Goal: Task Accomplishment & Management: Use online tool/utility

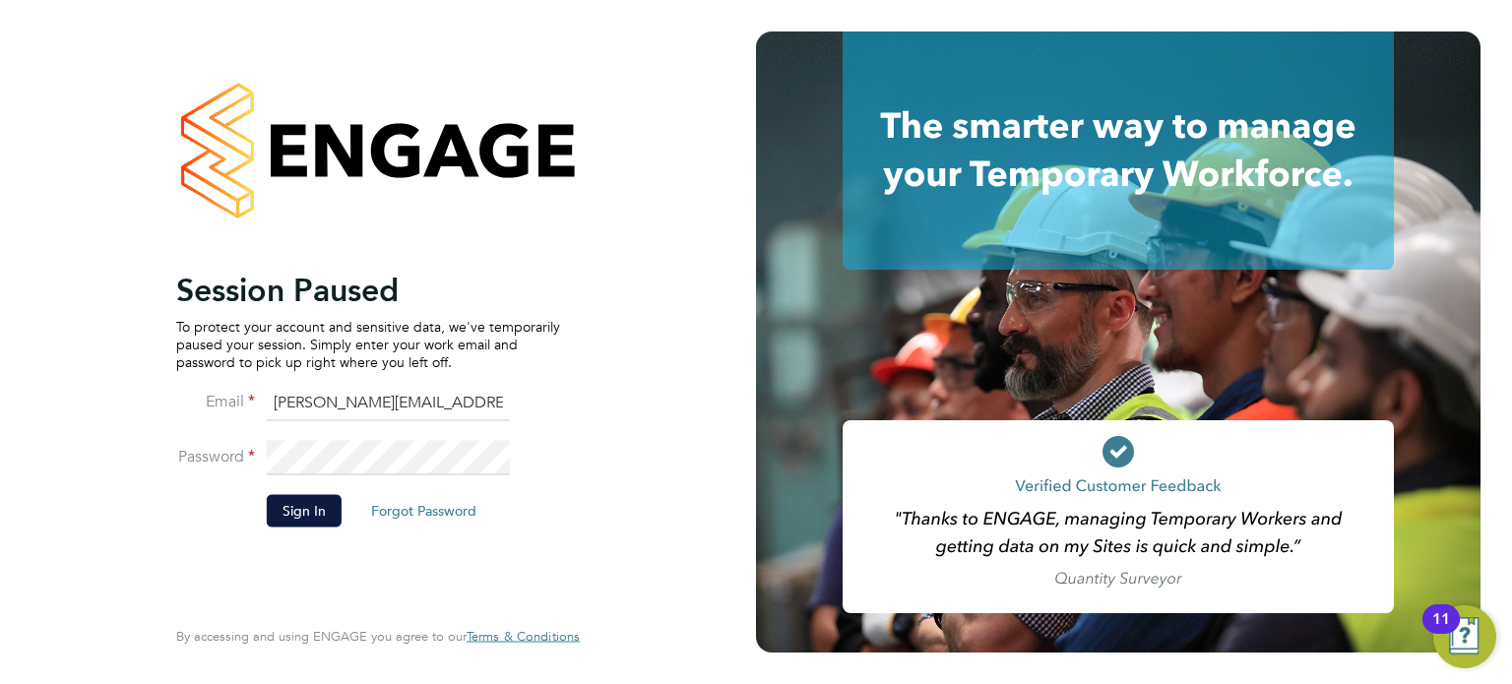
click at [314, 493] on li "Password" at bounding box center [368, 467] width 384 height 55
click at [312, 498] on button "Sign In" at bounding box center [304, 510] width 75 height 31
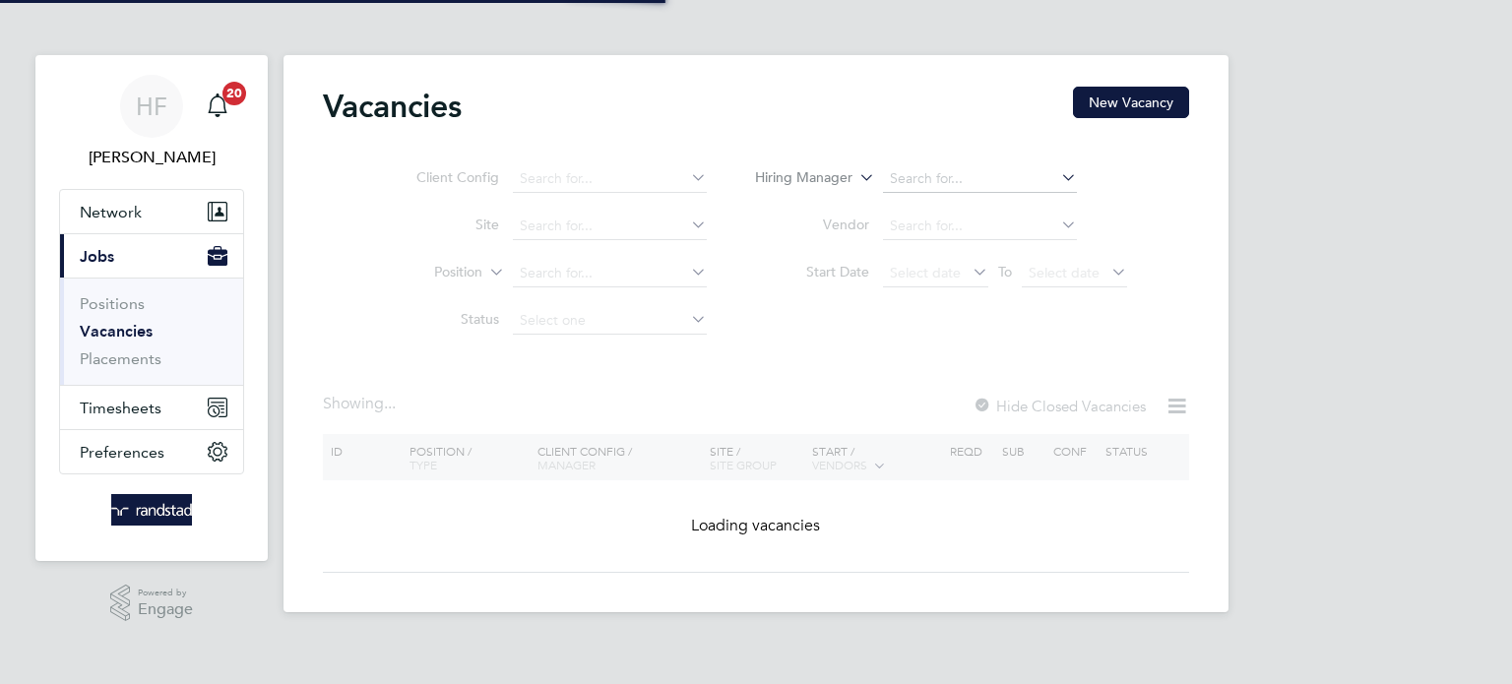
type input "Great Haddon 1A"
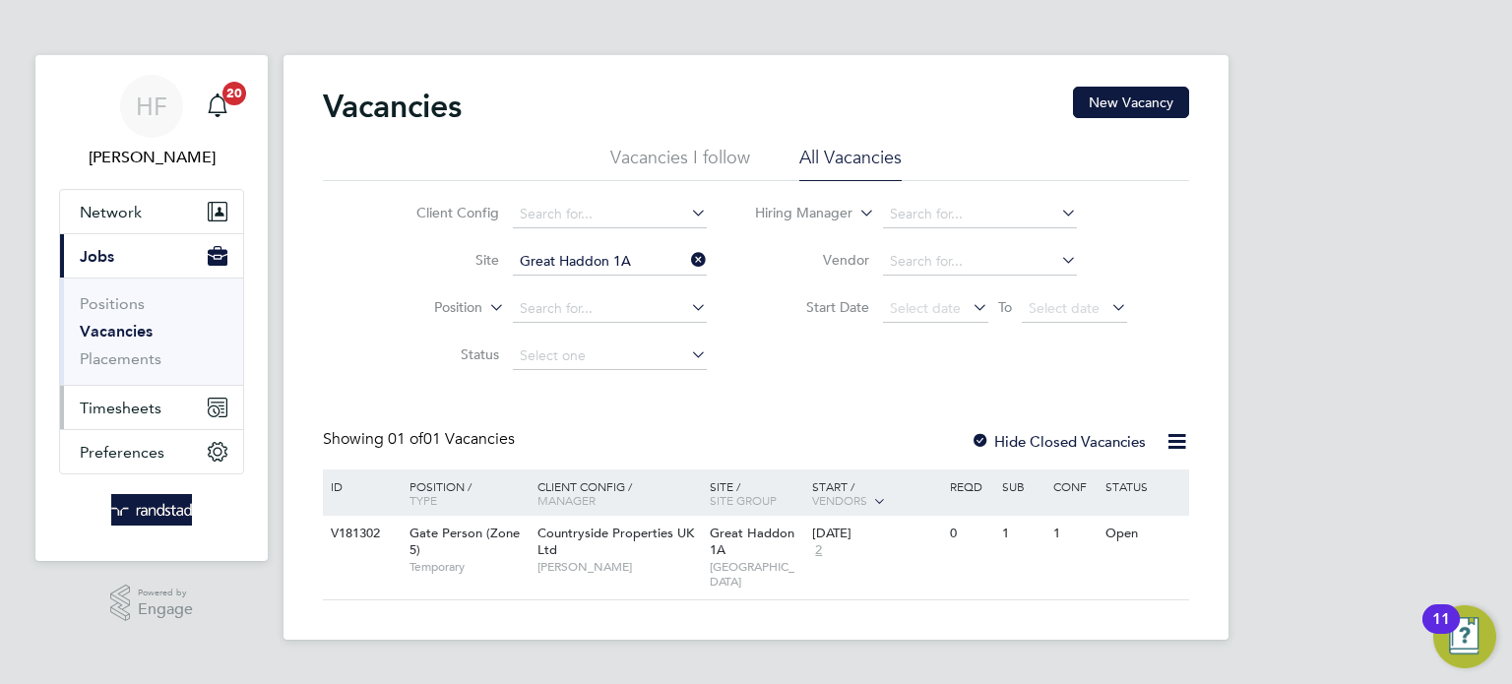
click at [134, 401] on span "Timesheets" at bounding box center [121, 408] width 82 height 19
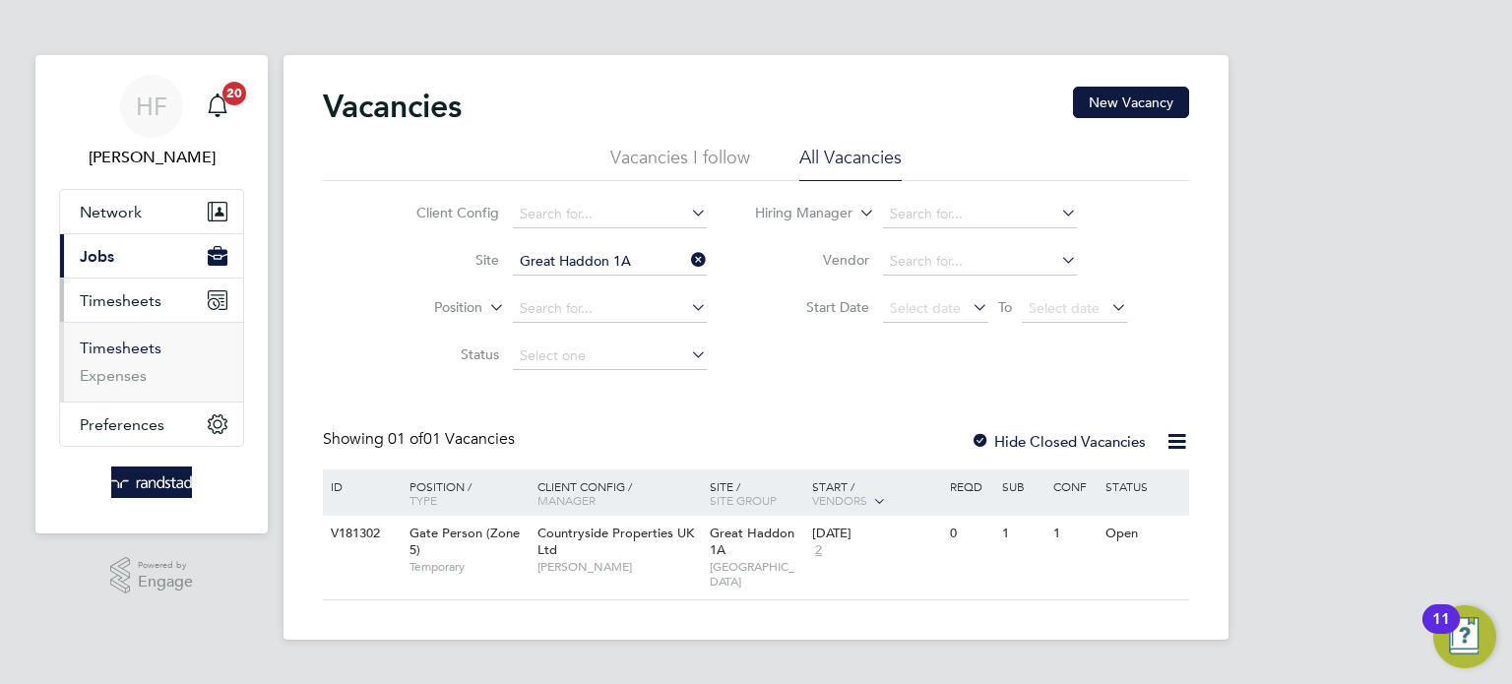
click at [130, 349] on link "Timesheets" at bounding box center [121, 348] width 82 height 19
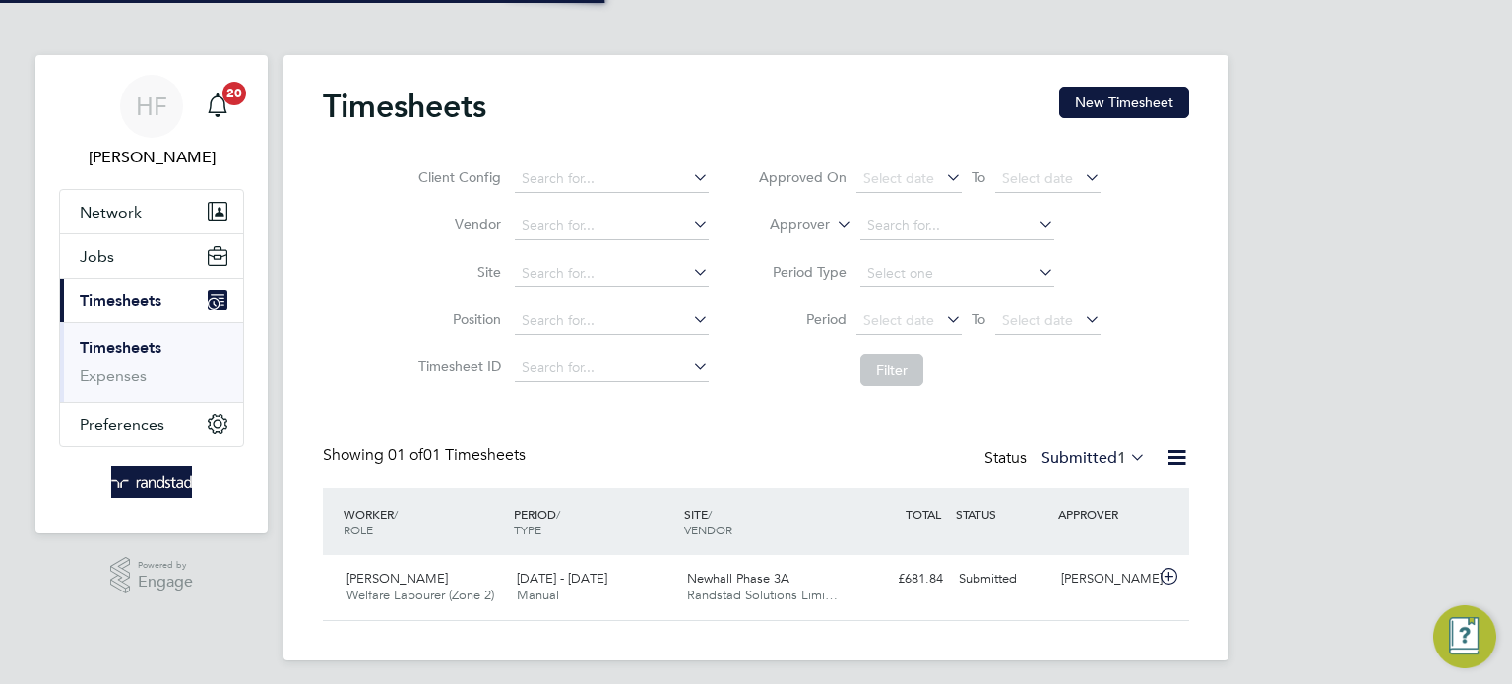
scroll to position [49, 171]
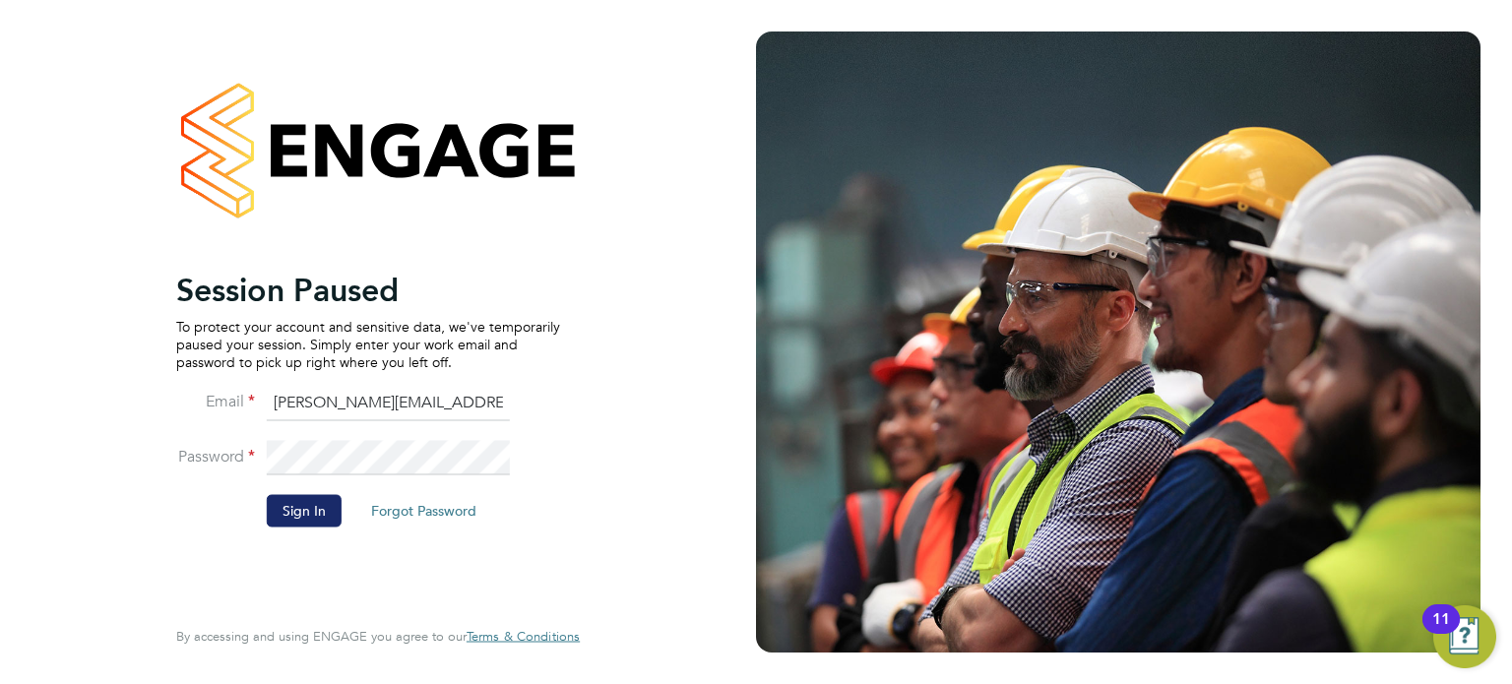
click at [317, 500] on button "Sign In" at bounding box center [304, 510] width 75 height 31
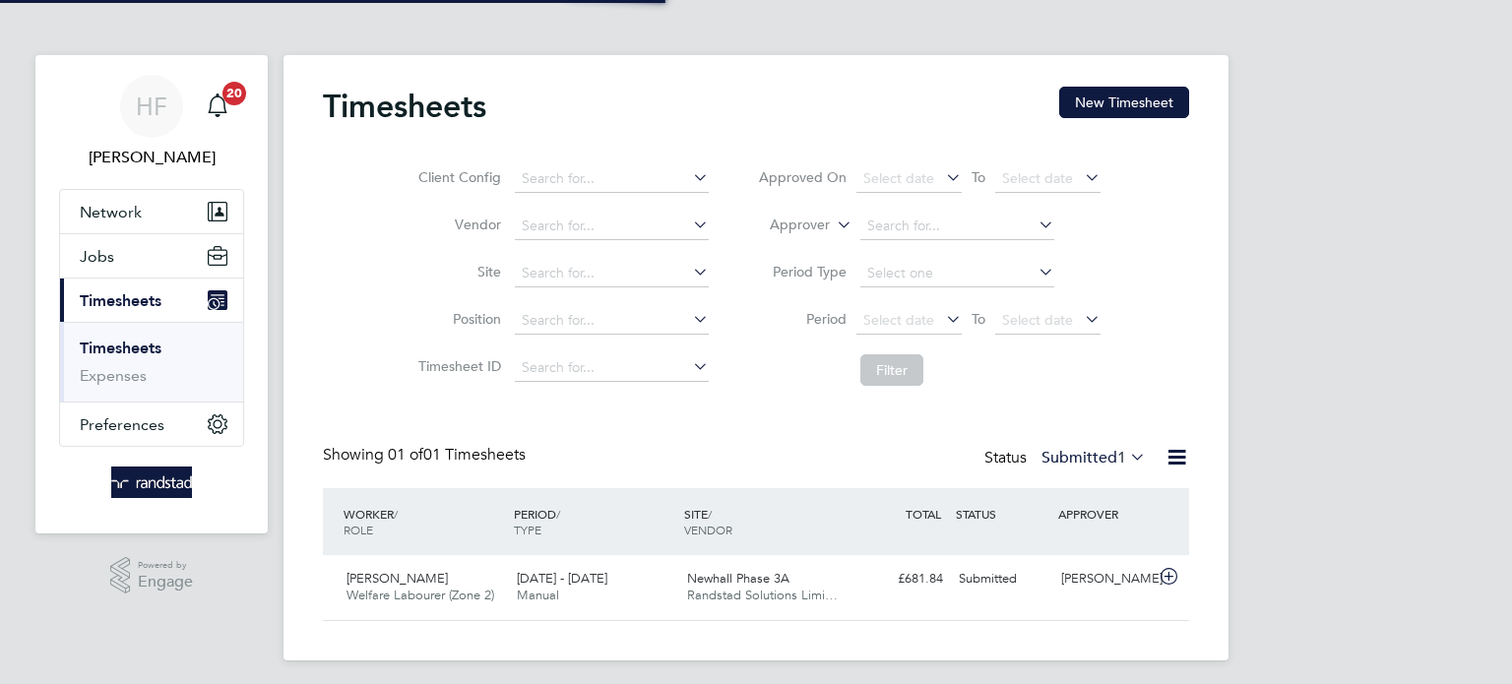
scroll to position [49, 171]
